Goal: Task Accomplishment & Management: Manage account settings

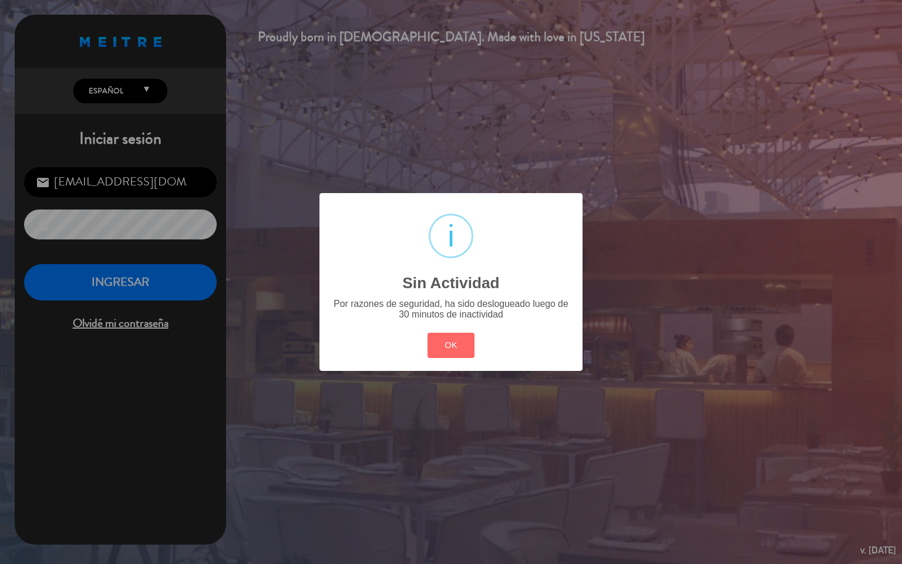
click at [183, 274] on div "? ! i Sin Actividad × Por razones de seguridad, ha sido deslogueado luego de 30…" at bounding box center [451, 282] width 902 height 564
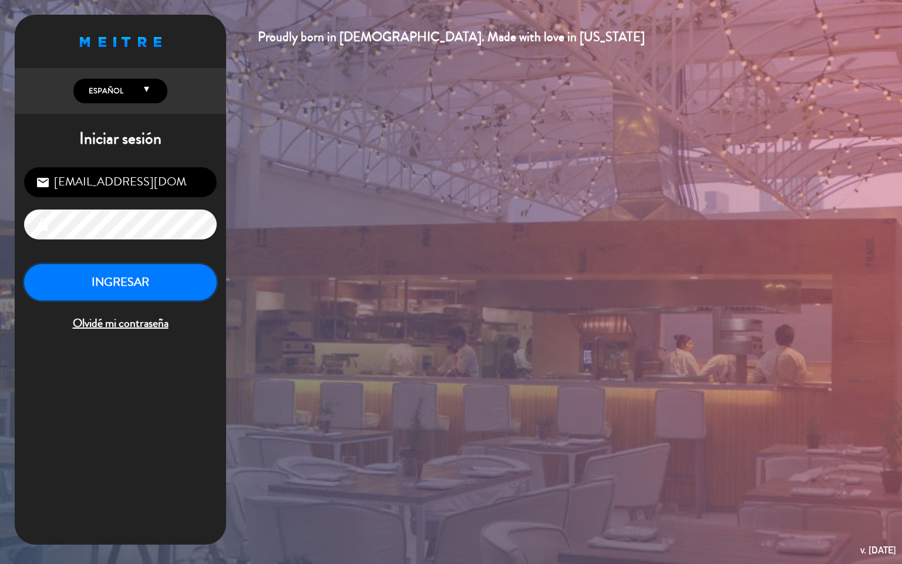
click at [194, 295] on button "INGRESAR" at bounding box center [120, 282] width 193 height 37
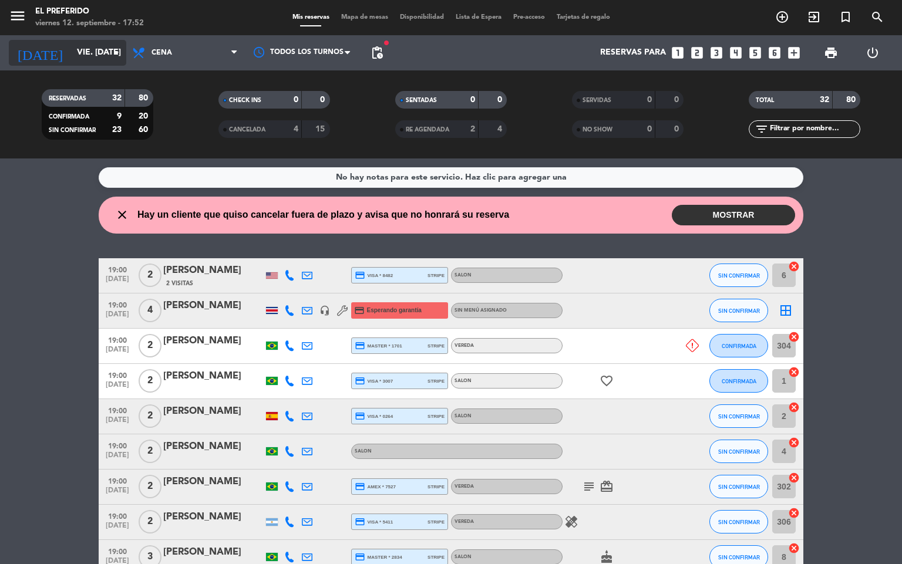
click at [121, 51] on icon "arrow_drop_down" at bounding box center [116, 53] width 14 height 14
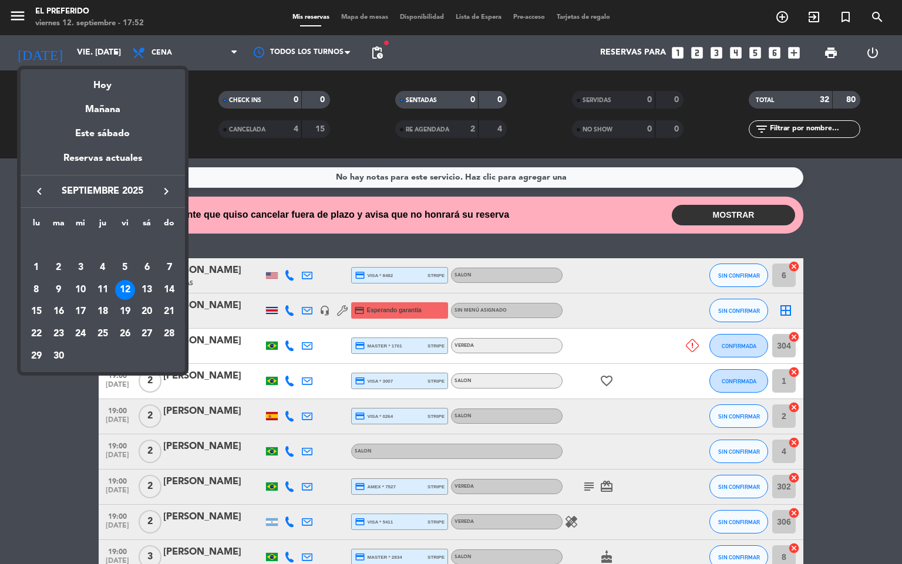
click at [884, 207] on div at bounding box center [451, 282] width 902 height 564
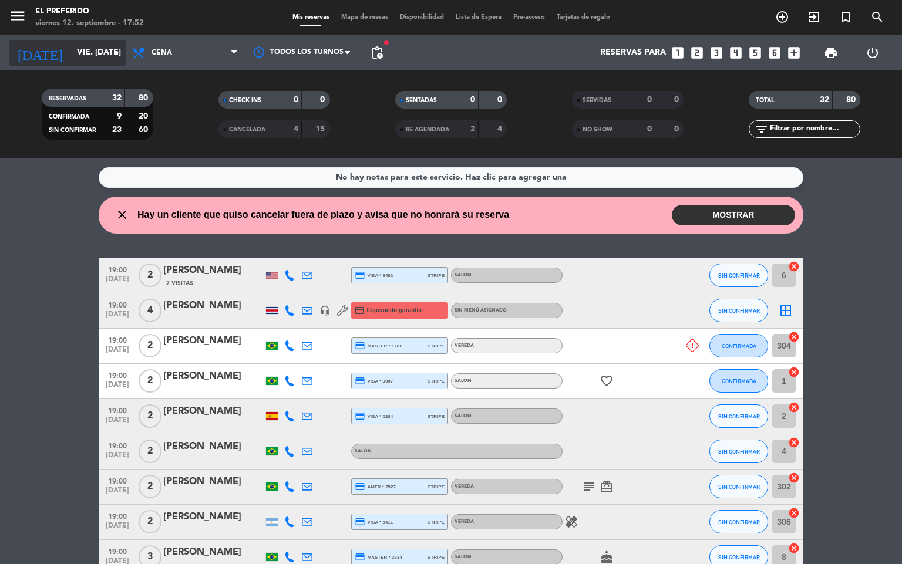
click at [86, 52] on input "vie. [DATE]" at bounding box center [127, 52] width 112 height 21
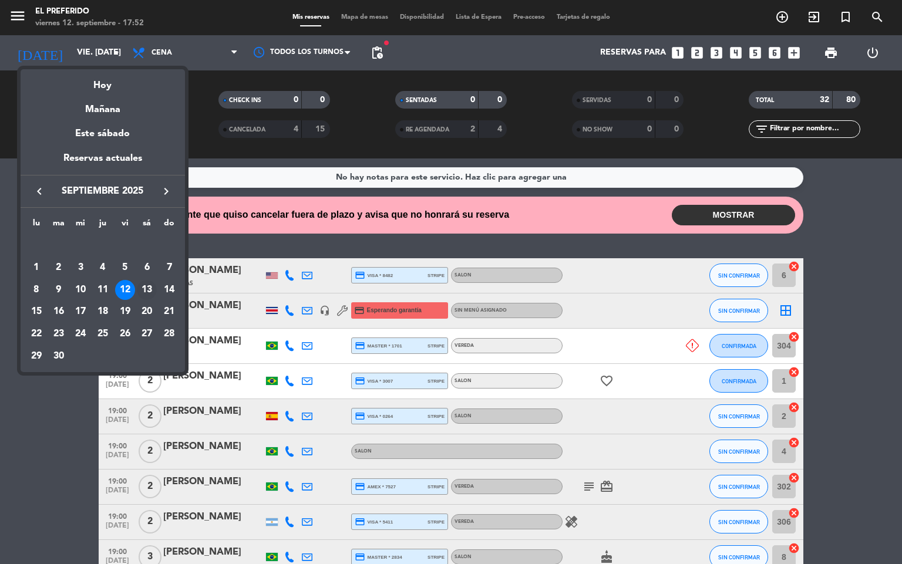
click at [147, 287] on div "13" at bounding box center [147, 290] width 20 height 20
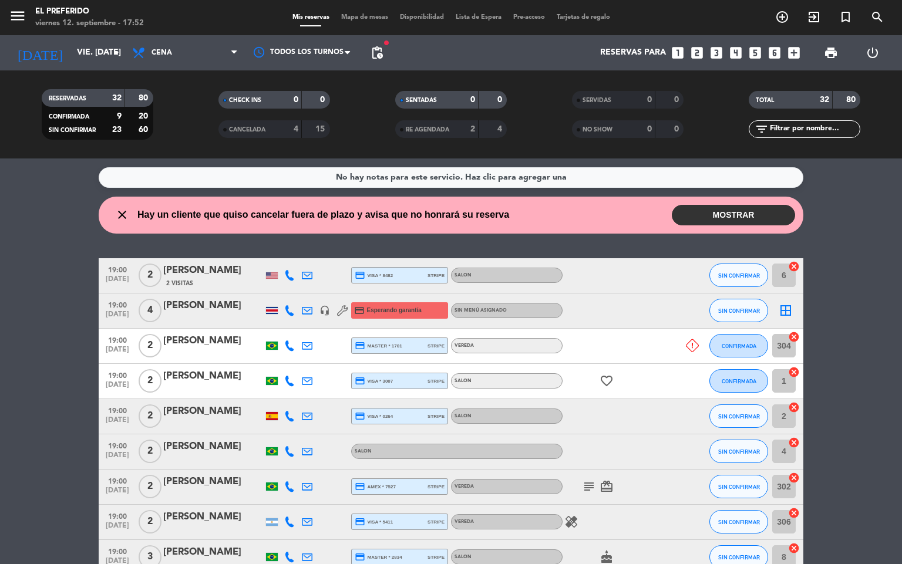
type input "sáb. [DATE]"
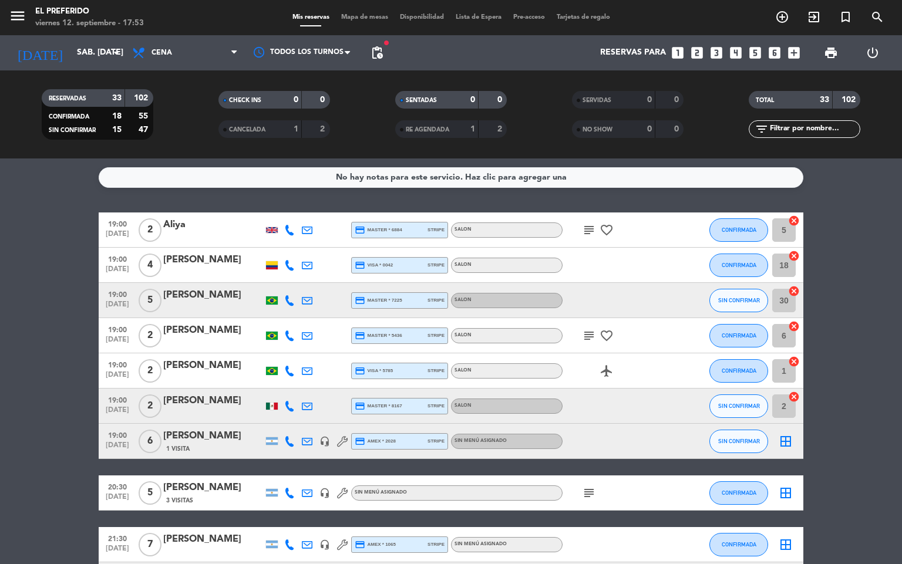
click at [315, 106] on div "0" at bounding box center [316, 99] width 22 height 13
click at [525, 174] on div "No hay notas para este servicio. Haz clic para agregar una" at bounding box center [451, 177] width 231 height 13
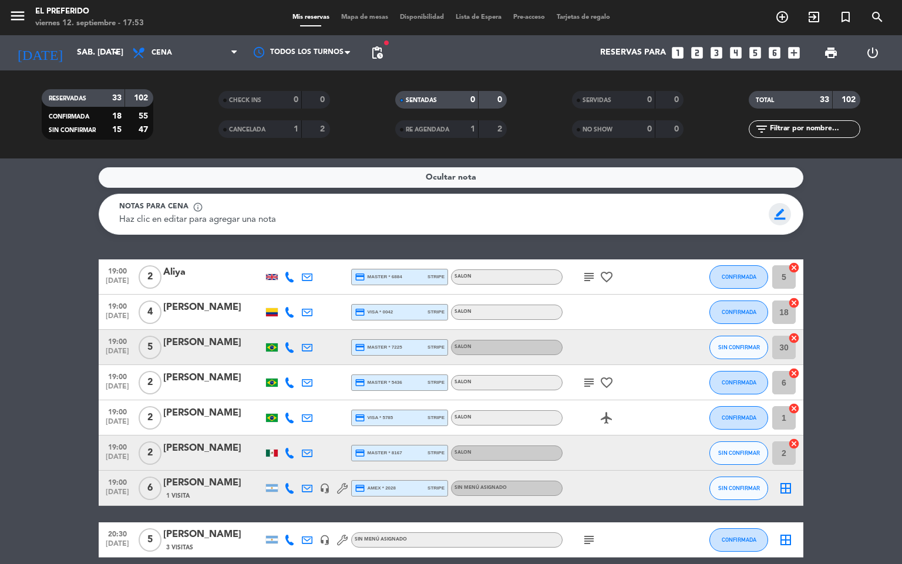
click at [781, 218] on span "border_color" at bounding box center [779, 214] width 23 height 22
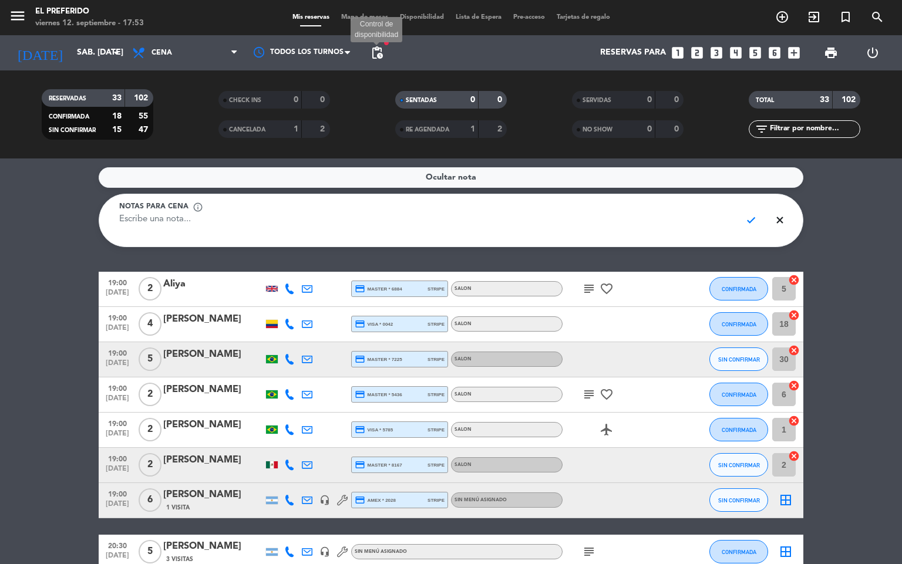
click at [380, 55] on span "pending_actions" at bounding box center [377, 53] width 14 height 14
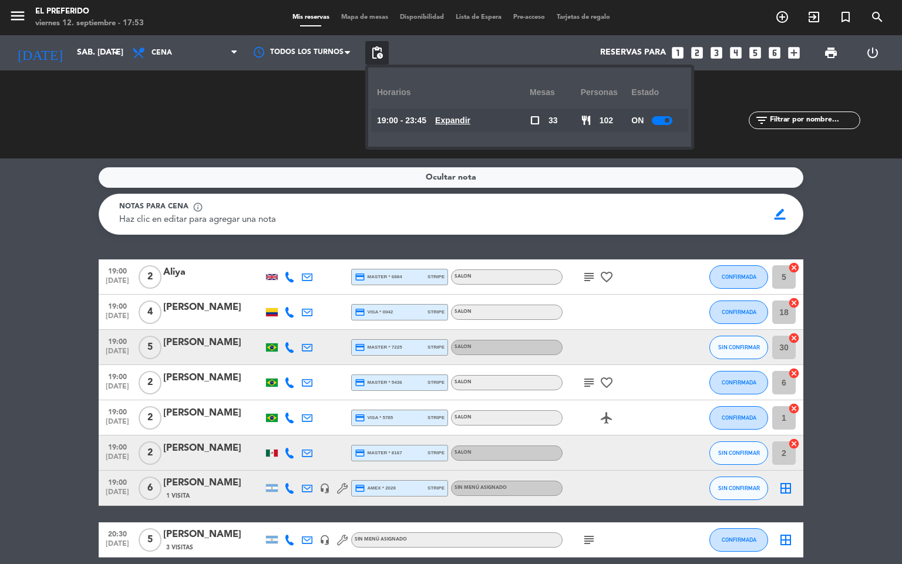
click at [470, 120] on u "Expandir" at bounding box center [452, 120] width 35 height 9
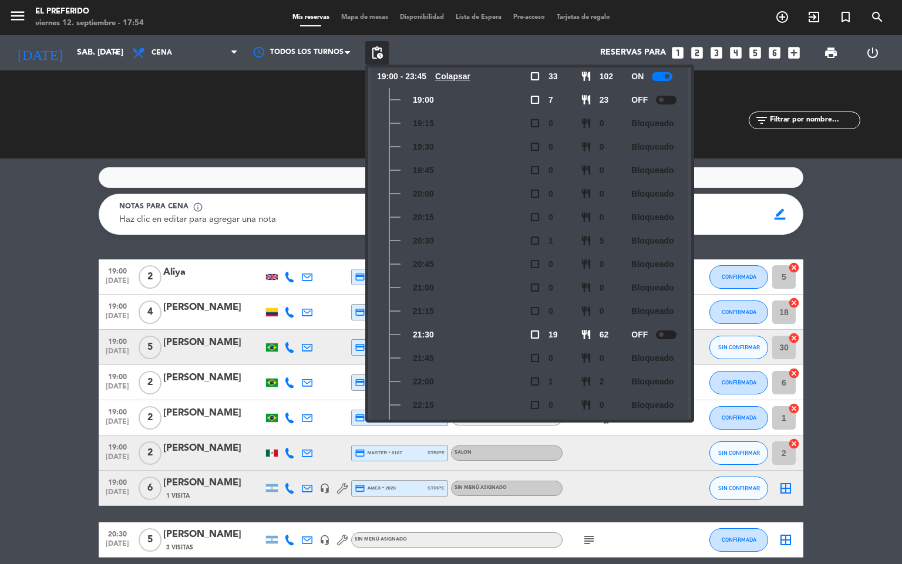
scroll to position [20, 0]
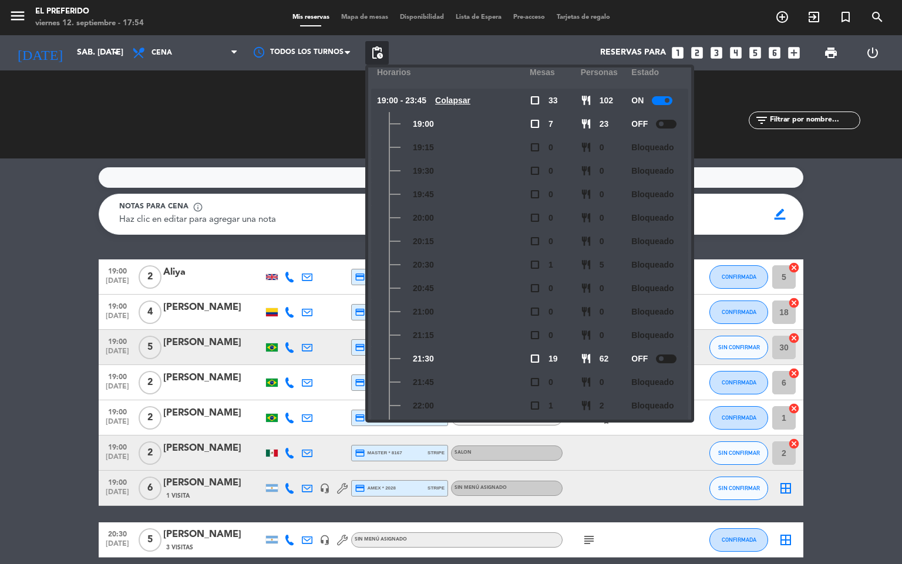
click at [532, 220] on span "check_box_outline_blank" at bounding box center [534, 217] width 11 height 11
click at [613, 227] on div "restaurant 0" at bounding box center [605, 217] width 51 height 23
drag, startPoint x: 835, startPoint y: 215, endPoint x: 835, endPoint y: 222, distance: 7.0
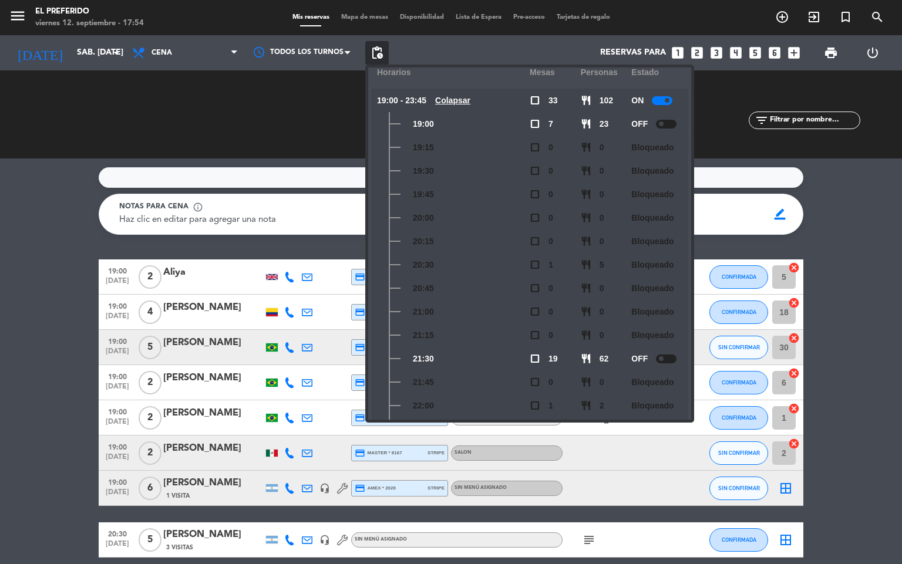
click at [835, 219] on service-notes "Ocultar nota Notas para cena info_outline Haz clic en editar para agregar una n…" at bounding box center [451, 200] width 902 height 67
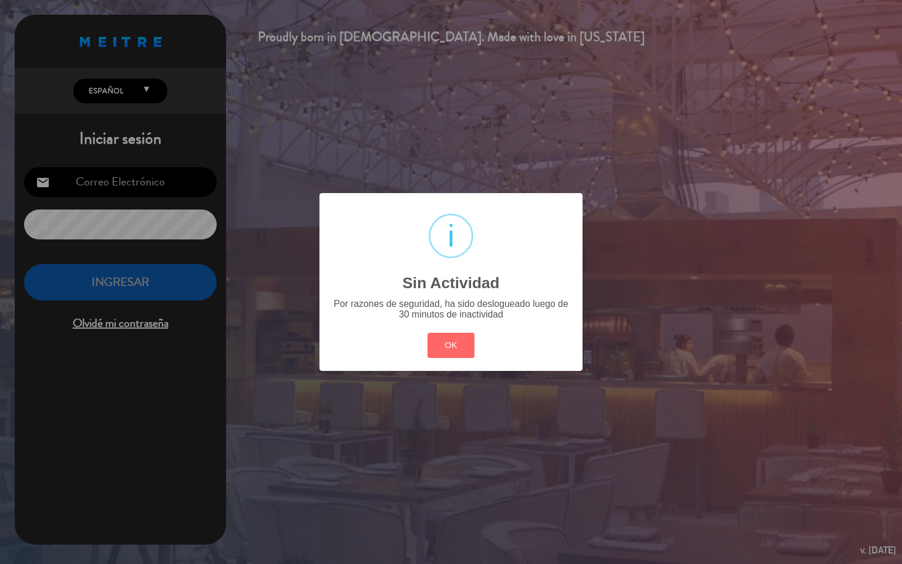
type input "[EMAIL_ADDRESS][DOMAIN_NAME]"
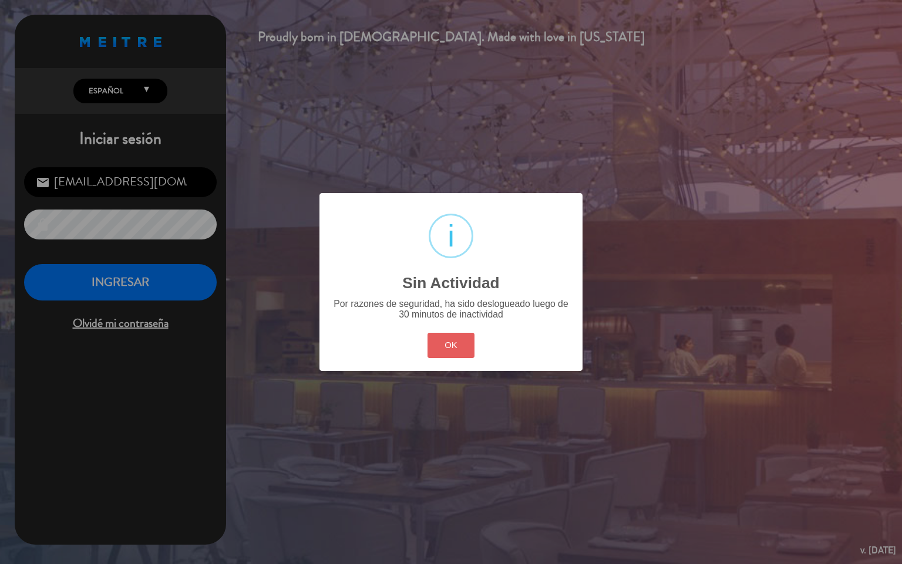
click at [441, 352] on button "OK" at bounding box center [451, 345] width 48 height 25
